Goal: Information Seeking & Learning: Learn about a topic

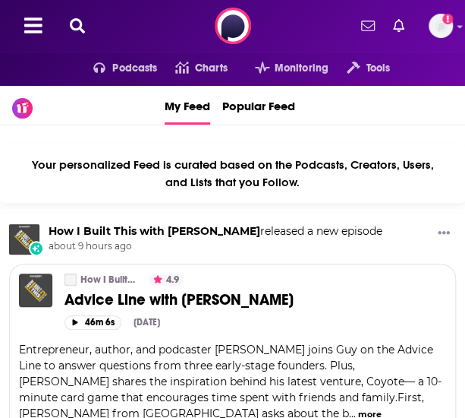
click at [77, 20] on icon at bounding box center [77, 25] width 15 height 15
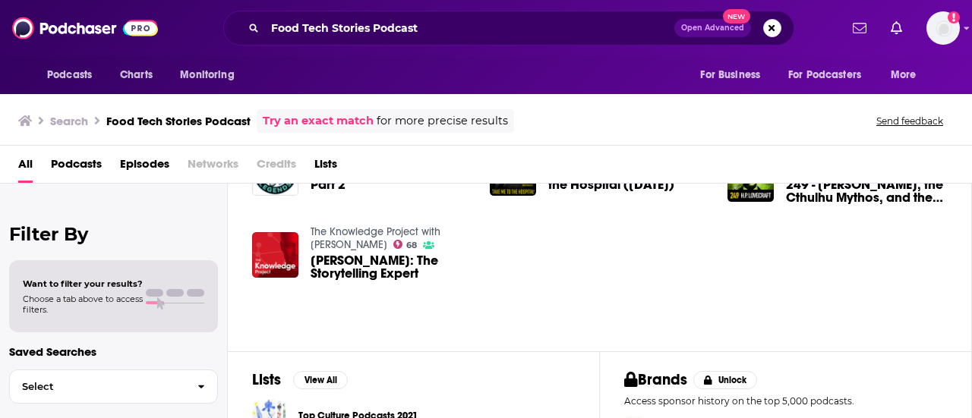
scroll to position [380, 0]
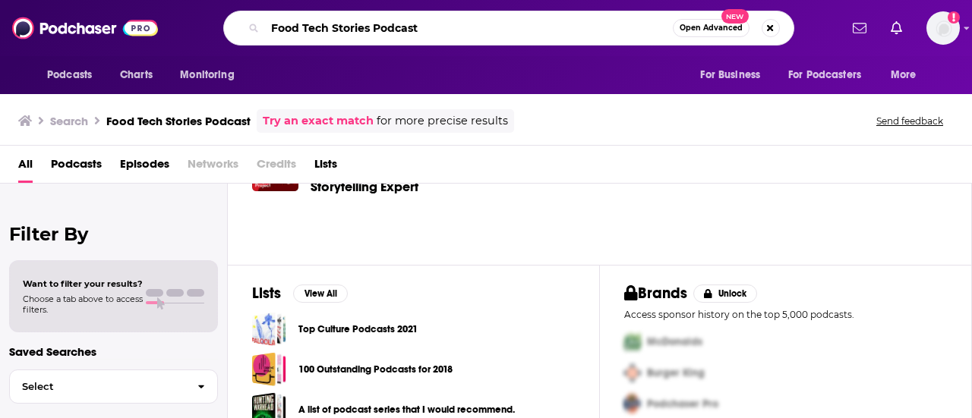
click at [351, 35] on input "Food Tech Stories Podcast" at bounding box center [469, 28] width 408 height 24
click at [351, 34] on input "Food Tech Stories Podcast" at bounding box center [469, 28] width 408 height 24
type input "maybe food maybe tech"
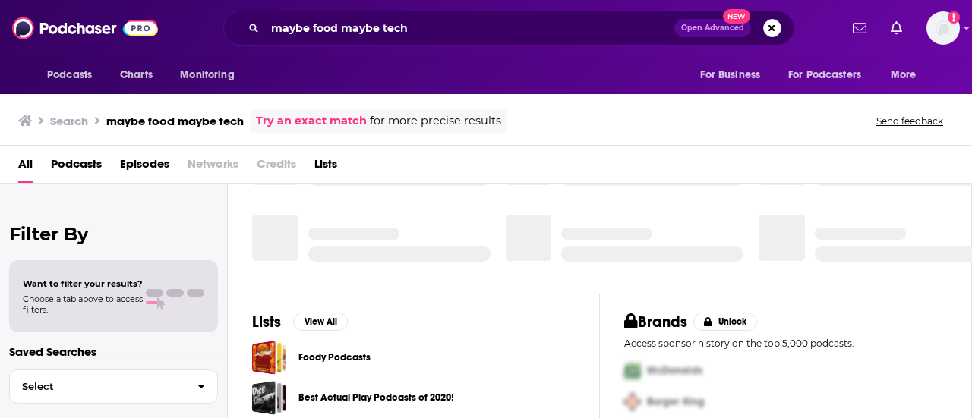
scroll to position [380, 0]
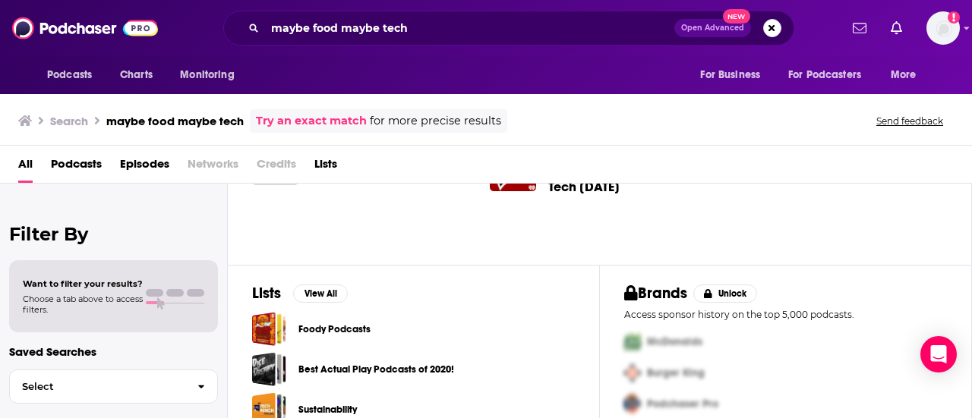
click at [58, 159] on span "Podcasts" at bounding box center [76, 167] width 51 height 31
